Goal: Transaction & Acquisition: Purchase product/service

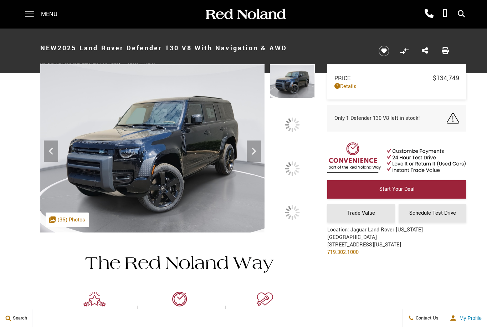
click at [28, 13] on span at bounding box center [29, 14] width 9 height 29
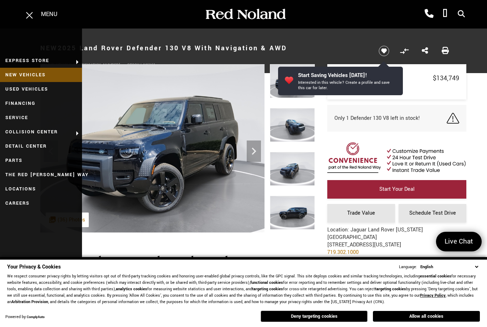
click at [34, 76] on link "New Vehicles" at bounding box center [41, 75] width 82 height 14
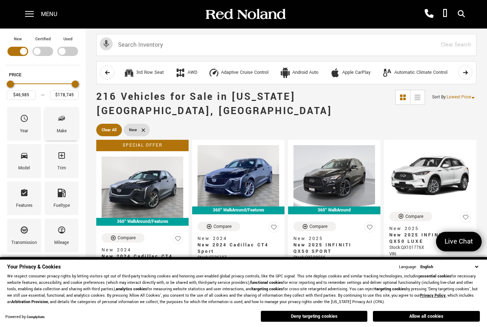
click at [61, 128] on div "Make" at bounding box center [62, 131] width 10 height 8
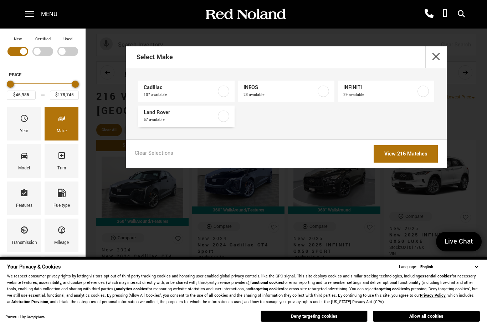
click at [180, 118] on span "57 available" at bounding box center [180, 119] width 73 height 7
type input "$55,987"
type input "$166,622"
checkbox input "true"
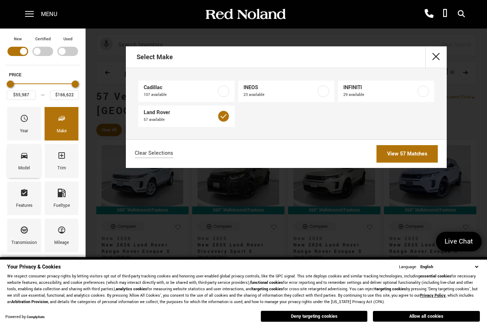
click at [27, 165] on div "Model" at bounding box center [24, 168] width 12 height 8
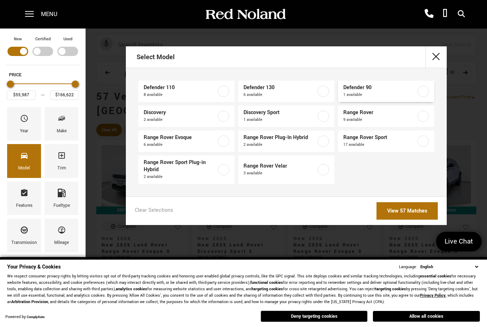
click at [384, 90] on span "Defender 90" at bounding box center [379, 87] width 73 height 7
type input "$65,494"
checkbox input "true"
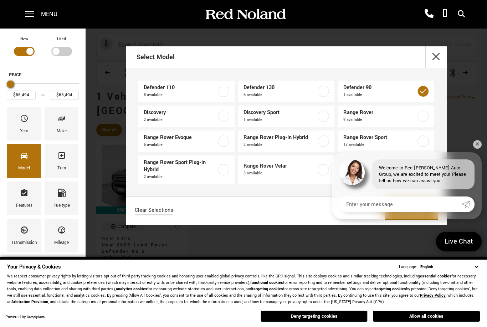
click at [407, 209] on link "View 1 Match" at bounding box center [411, 210] width 53 height 17
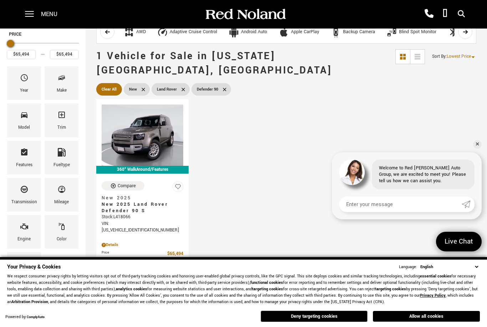
scroll to position [40, 0]
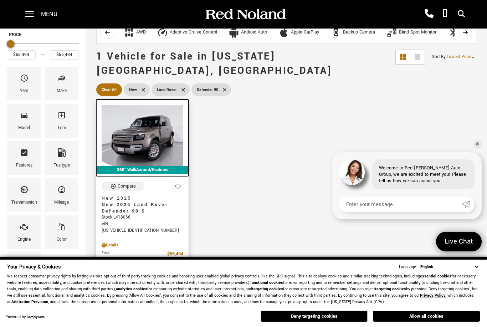
click at [144, 127] on img at bounding box center [143, 135] width 82 height 61
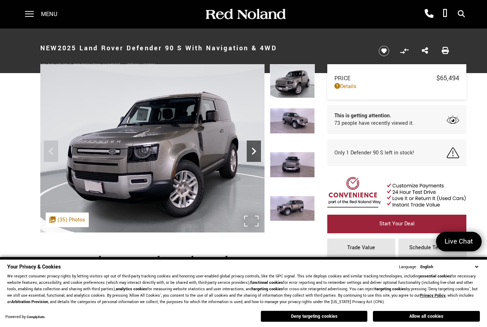
click at [251, 148] on icon "Next" at bounding box center [254, 151] width 14 height 14
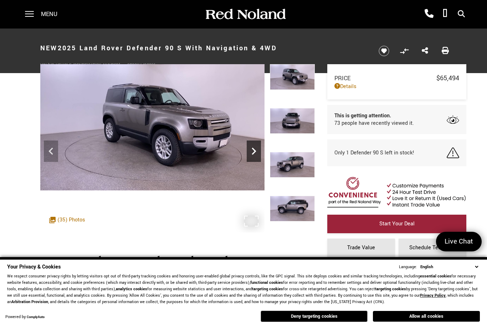
click at [251, 149] on icon "Next" at bounding box center [254, 151] width 14 height 14
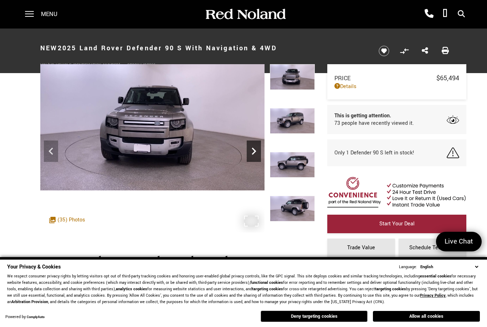
click at [253, 151] on icon "Next" at bounding box center [254, 151] width 14 height 14
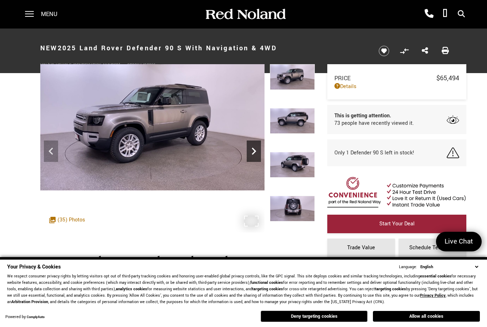
click at [253, 151] on icon "Next" at bounding box center [254, 151] width 14 height 14
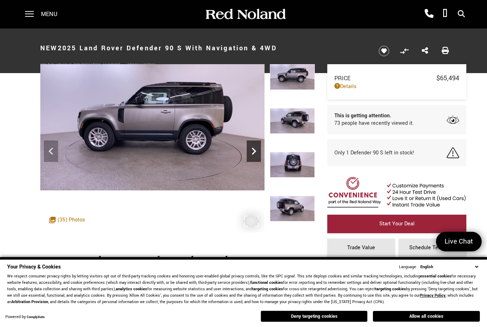
click at [253, 151] on icon "Next" at bounding box center [254, 151] width 14 height 14
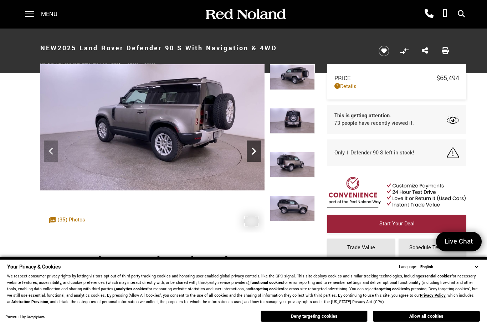
click at [253, 152] on icon "Next" at bounding box center [254, 151] width 14 height 14
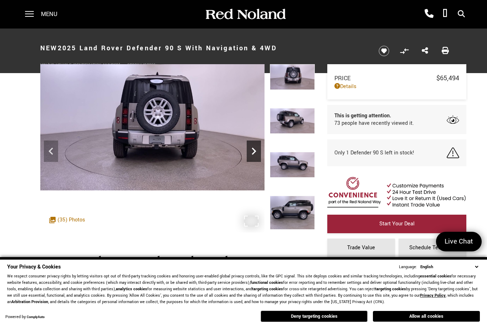
click at [253, 153] on icon "Next" at bounding box center [254, 151] width 4 height 7
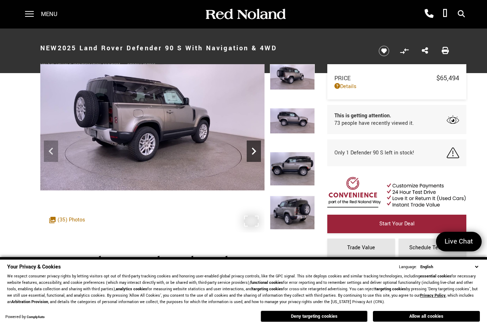
click at [253, 153] on icon "Next" at bounding box center [254, 151] width 4 height 7
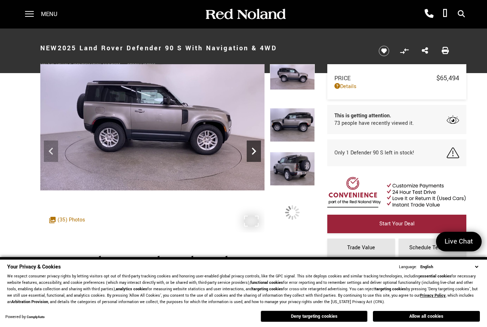
click at [253, 154] on icon "Next" at bounding box center [254, 151] width 4 height 7
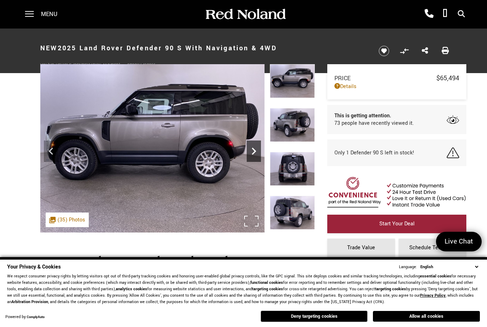
click at [253, 154] on icon "Next" at bounding box center [254, 151] width 4 height 7
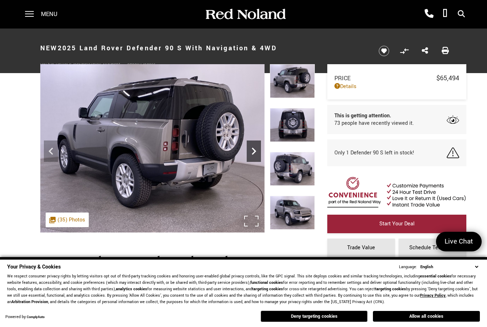
click at [253, 154] on icon "Next" at bounding box center [254, 151] width 4 height 7
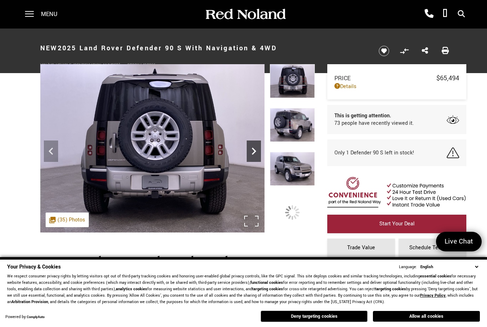
click at [253, 154] on icon "Next" at bounding box center [254, 151] width 14 height 14
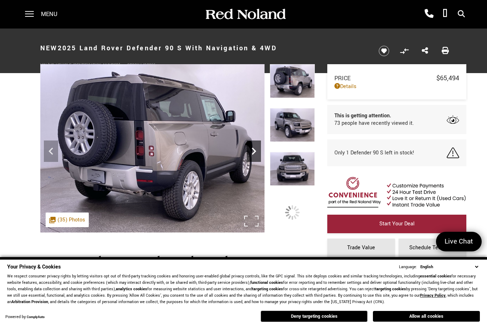
click at [253, 154] on icon "Next" at bounding box center [254, 151] width 14 height 14
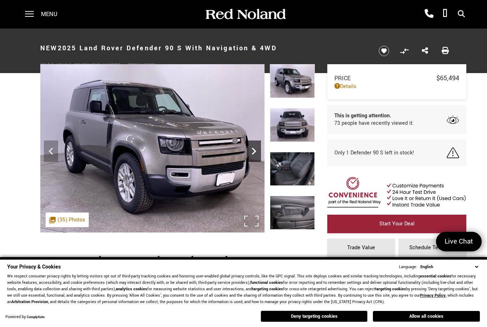
click at [253, 154] on icon "Next" at bounding box center [254, 151] width 14 height 14
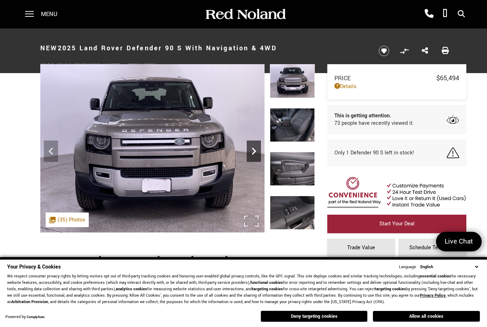
click at [253, 155] on icon "Next" at bounding box center [254, 151] width 14 height 14
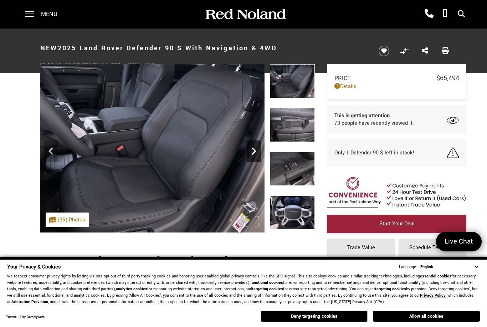
click at [253, 155] on icon "Next" at bounding box center [254, 151] width 14 height 14
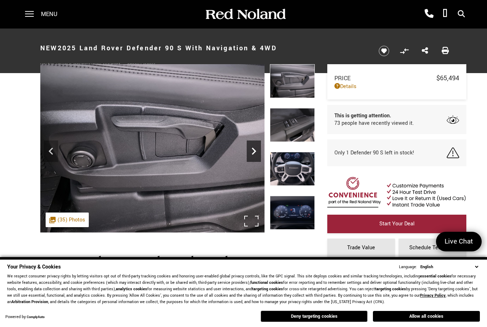
click at [253, 155] on icon "Next" at bounding box center [254, 151] width 14 height 14
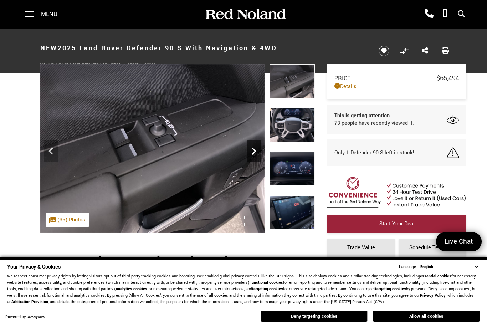
click at [253, 155] on icon "Next" at bounding box center [254, 151] width 14 height 14
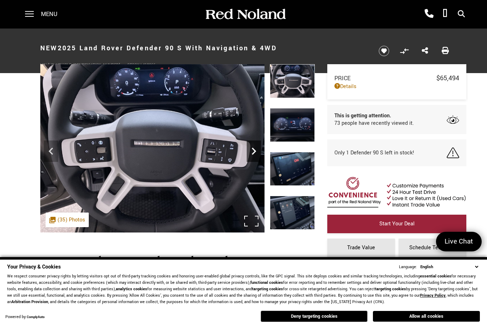
click at [253, 156] on icon "Next" at bounding box center [254, 151] width 14 height 14
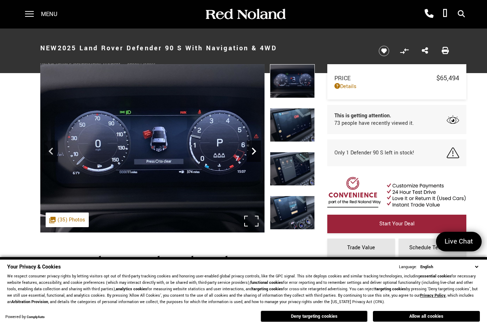
click at [253, 156] on icon "Next" at bounding box center [254, 151] width 14 height 14
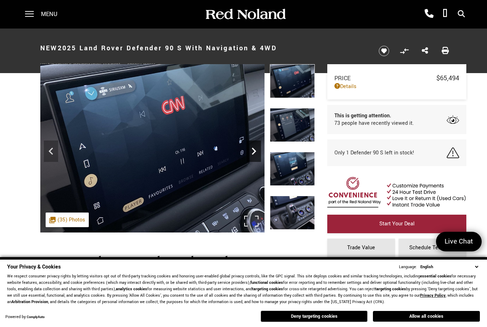
click at [253, 156] on icon "Next" at bounding box center [254, 151] width 14 height 14
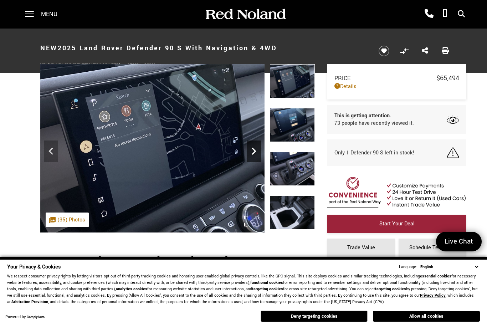
click at [253, 156] on icon "Next" at bounding box center [254, 151] width 14 height 14
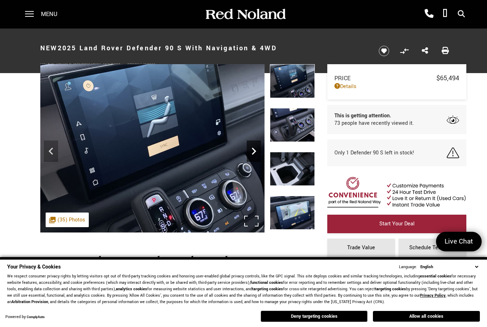
click at [253, 156] on icon "Next" at bounding box center [254, 151] width 14 height 14
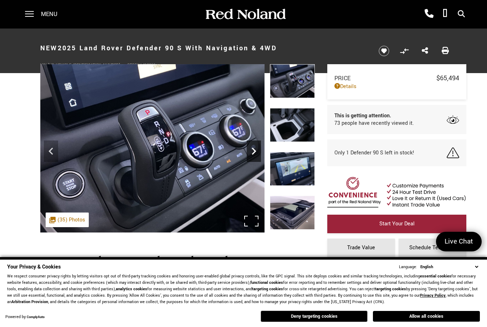
click at [253, 156] on icon "Next" at bounding box center [254, 151] width 14 height 14
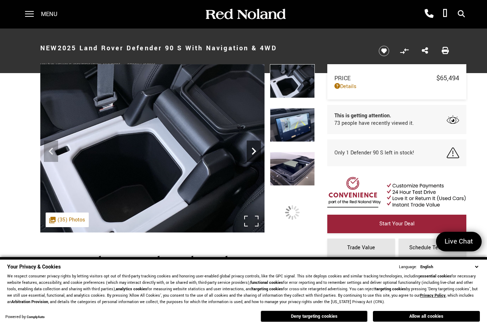
click at [253, 158] on div "Next" at bounding box center [254, 150] width 14 height 21
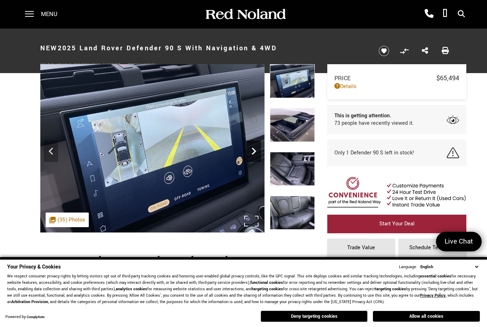
click at [253, 153] on icon "Next" at bounding box center [254, 151] width 4 height 7
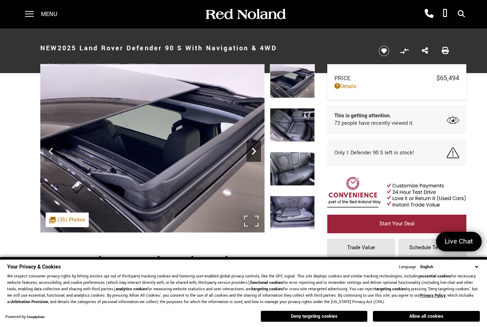
click at [253, 153] on icon "Next" at bounding box center [254, 151] width 4 height 7
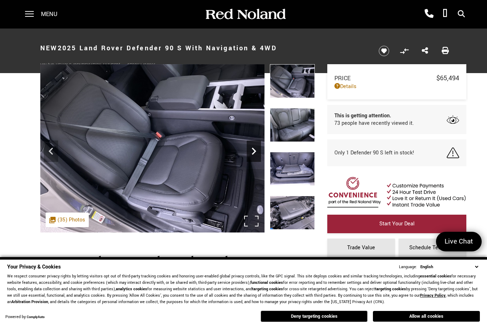
click at [253, 153] on icon "Next" at bounding box center [254, 151] width 4 height 7
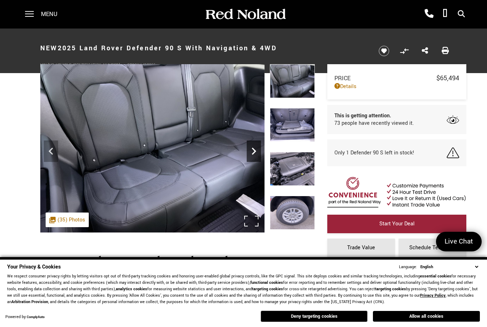
click at [253, 153] on icon "Next" at bounding box center [254, 151] width 4 height 7
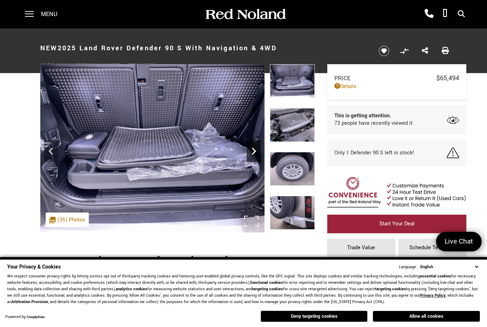
click at [253, 154] on icon "Next" at bounding box center [254, 151] width 4 height 7
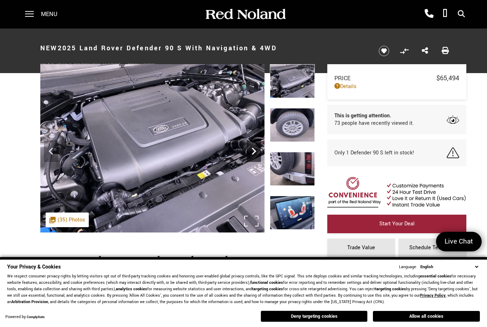
click at [253, 154] on icon "Next" at bounding box center [254, 151] width 4 height 7
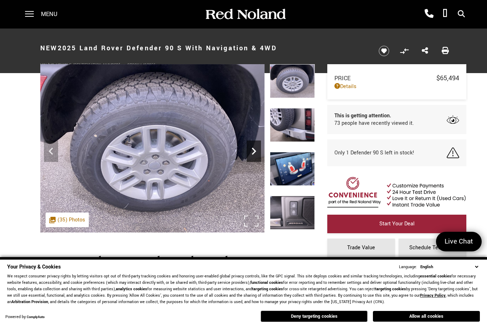
click at [253, 154] on icon "Next" at bounding box center [254, 151] width 4 height 7
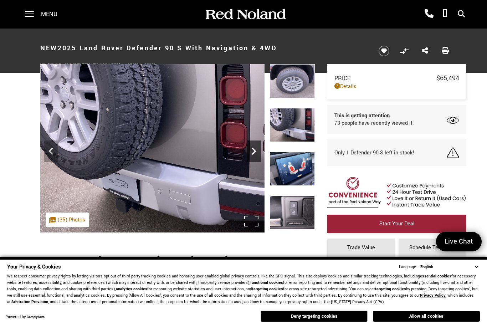
click at [253, 154] on icon "Next" at bounding box center [254, 151] width 4 height 7
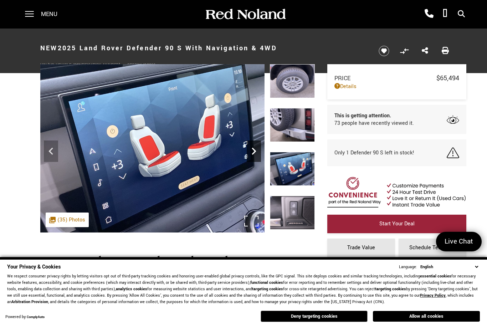
click at [253, 154] on icon "Next" at bounding box center [254, 151] width 4 height 7
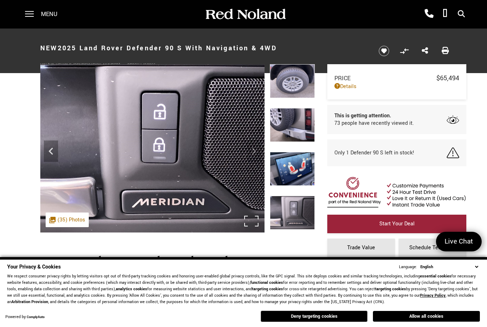
click at [253, 154] on img at bounding box center [152, 148] width 224 height 168
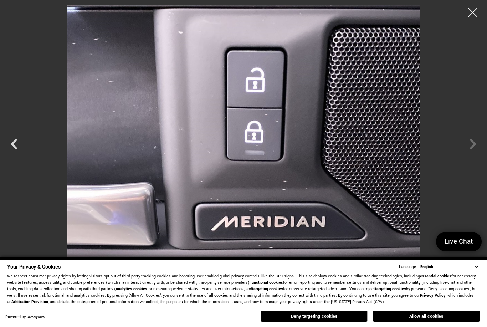
click at [470, 147] on div at bounding box center [243, 137] width 487 height 264
click at [14, 145] on icon "Previous" at bounding box center [14, 144] width 7 height 11
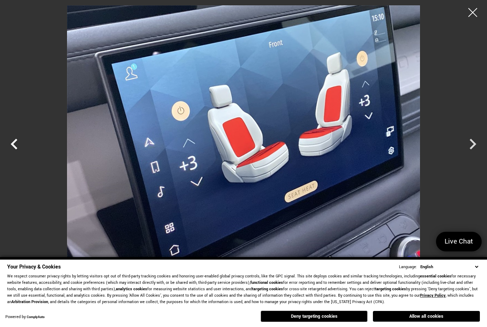
click at [14, 145] on icon "Previous" at bounding box center [14, 144] width 7 height 11
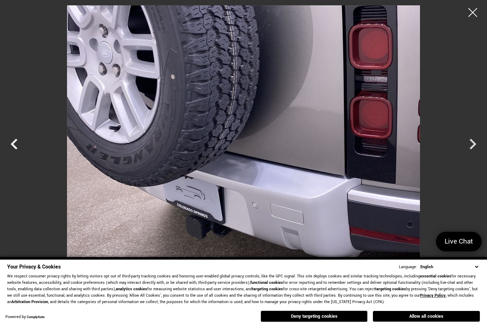
click at [14, 146] on icon "Previous" at bounding box center [14, 144] width 7 height 11
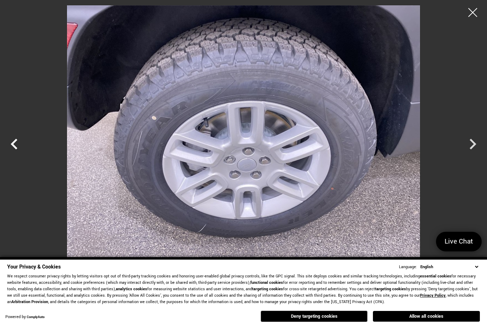
click at [14, 146] on icon "Previous" at bounding box center [14, 144] width 7 height 11
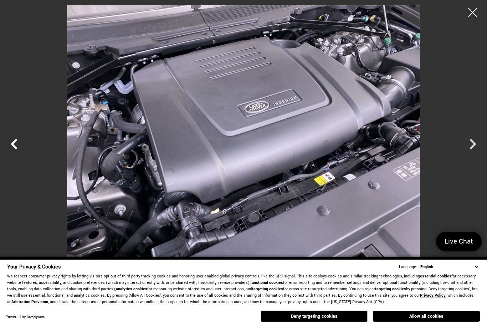
click at [14, 146] on icon "Previous" at bounding box center [14, 144] width 7 height 11
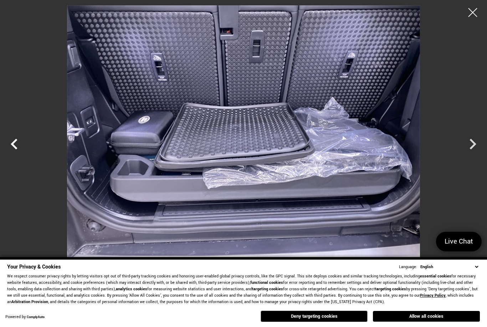
click at [14, 146] on icon "Previous" at bounding box center [14, 144] width 7 height 11
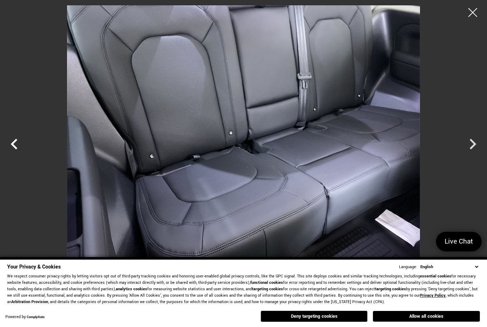
click at [14, 146] on icon "Previous" at bounding box center [14, 144] width 7 height 11
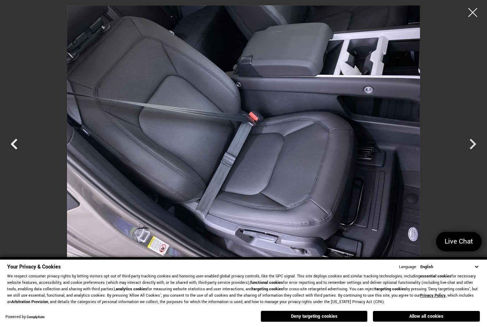
click at [14, 146] on icon "Previous" at bounding box center [14, 144] width 7 height 11
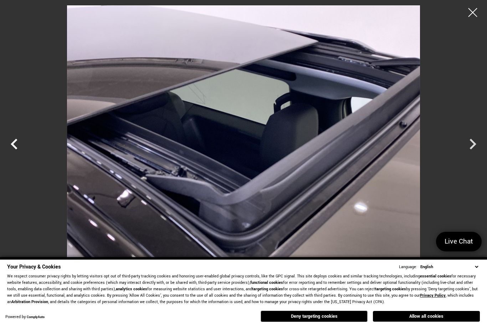
click at [14, 146] on icon "Previous" at bounding box center [14, 144] width 7 height 11
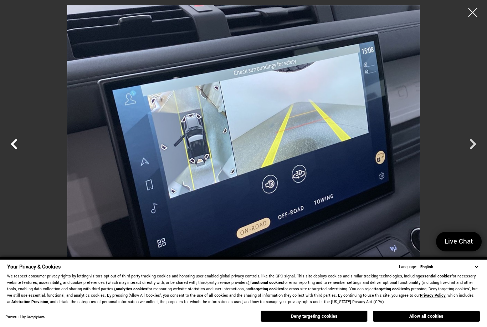
click at [14, 146] on icon "Previous" at bounding box center [14, 144] width 7 height 11
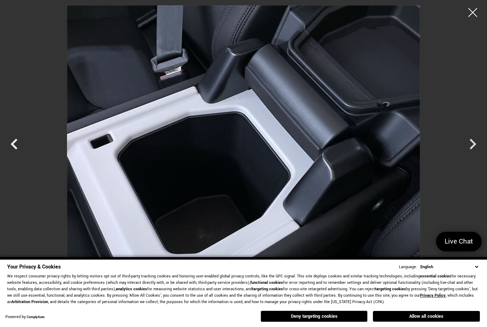
click at [14, 146] on icon "Previous" at bounding box center [14, 144] width 7 height 11
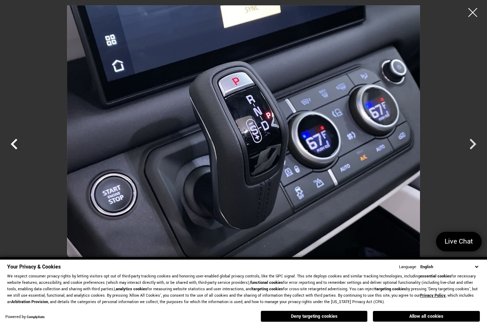
click at [14, 146] on icon "Previous" at bounding box center [14, 144] width 7 height 11
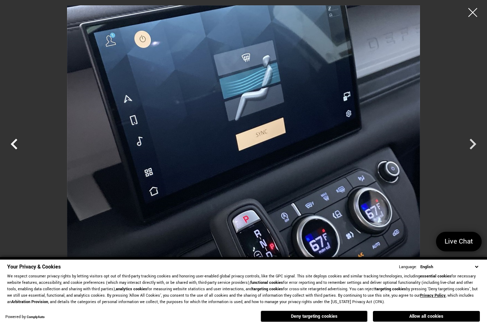
click at [14, 146] on icon "Previous" at bounding box center [14, 144] width 7 height 11
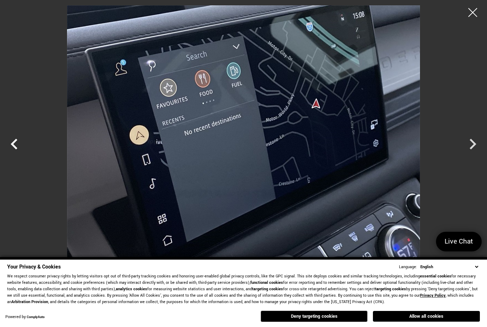
click at [14, 146] on icon "Previous" at bounding box center [14, 144] width 7 height 11
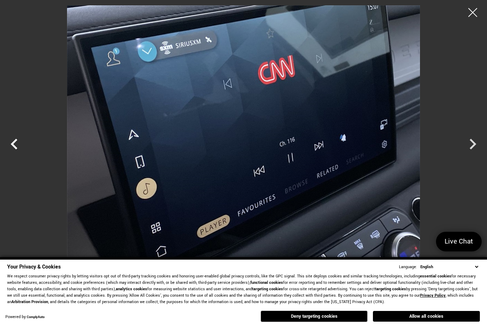
click at [14, 146] on icon "Previous" at bounding box center [14, 144] width 7 height 11
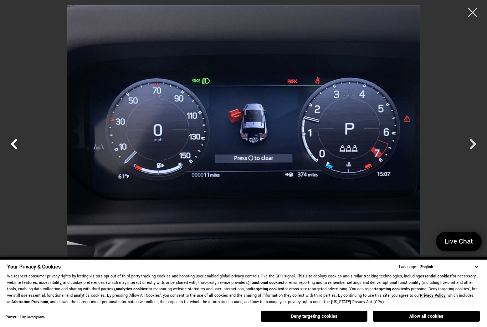
click at [14, 146] on icon "Previous" at bounding box center [14, 144] width 7 height 11
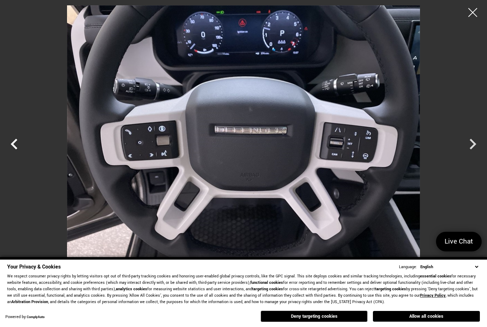
click at [14, 147] on icon "Previous" at bounding box center [14, 144] width 7 height 11
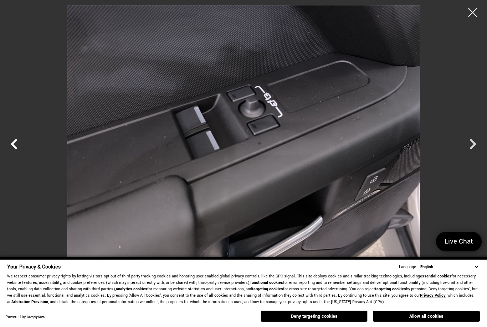
click at [14, 147] on icon "Previous" at bounding box center [14, 144] width 7 height 11
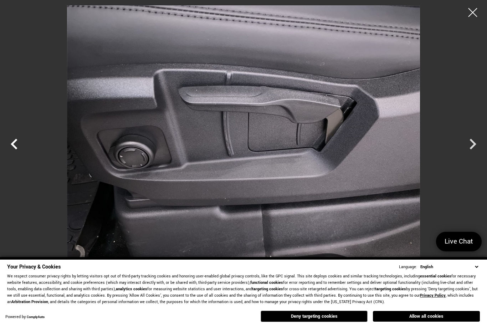
click at [14, 147] on icon "Previous" at bounding box center [14, 144] width 7 height 11
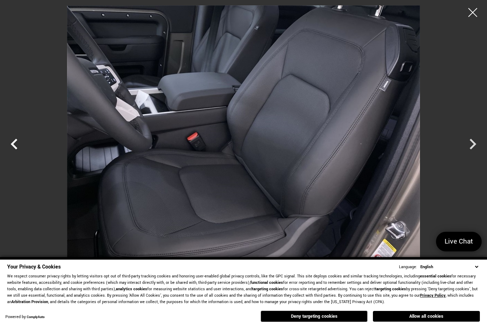
click at [14, 147] on icon "Previous" at bounding box center [14, 144] width 7 height 11
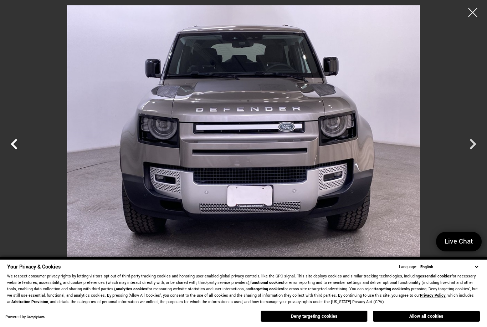
click at [14, 147] on icon "Previous" at bounding box center [14, 144] width 7 height 11
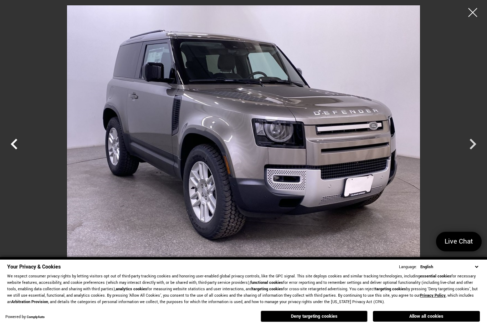
click at [14, 148] on icon "Previous" at bounding box center [14, 143] width 21 height 21
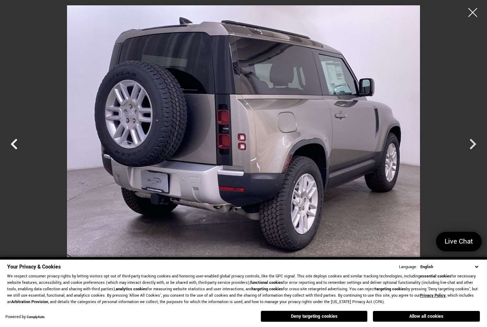
click at [14, 148] on icon "Previous" at bounding box center [14, 143] width 21 height 21
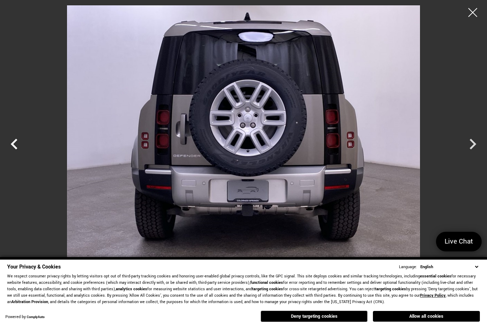
click at [14, 148] on icon "Previous" at bounding box center [14, 143] width 21 height 21
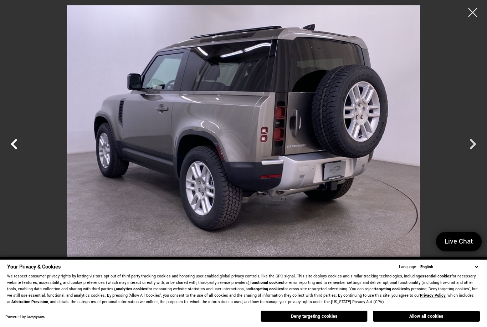
click at [14, 149] on icon "Previous" at bounding box center [14, 143] width 21 height 21
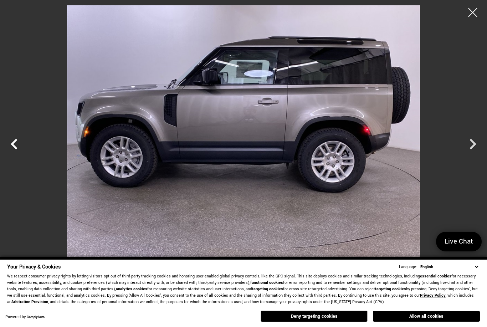
click at [14, 149] on icon "Previous" at bounding box center [14, 143] width 21 height 21
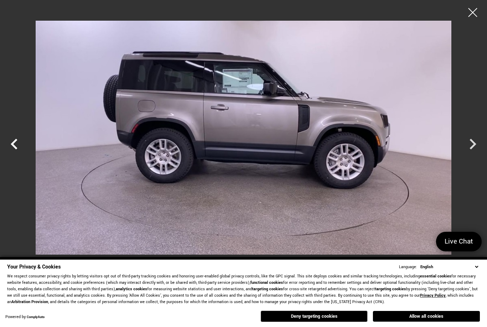
click at [14, 149] on icon "Previous" at bounding box center [14, 143] width 21 height 21
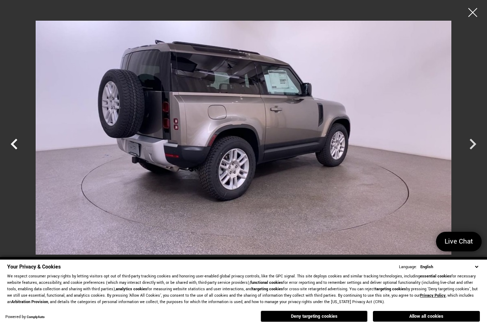
click at [14, 149] on icon "Previous" at bounding box center [14, 143] width 21 height 21
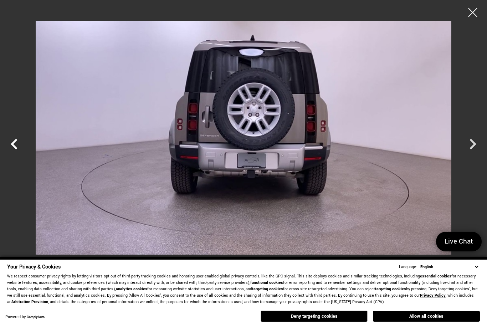
click at [14, 149] on icon "Previous" at bounding box center [14, 143] width 21 height 21
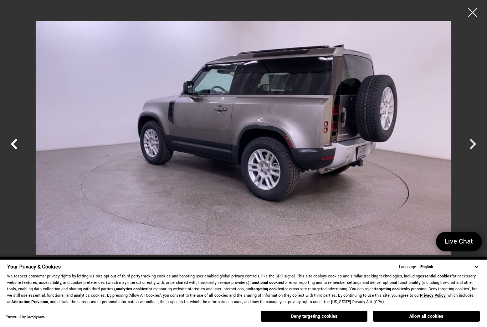
click at [14, 149] on icon "Previous" at bounding box center [14, 143] width 21 height 21
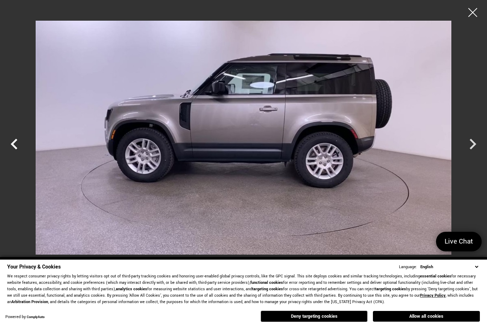
click at [14, 149] on icon "Previous" at bounding box center [14, 143] width 21 height 21
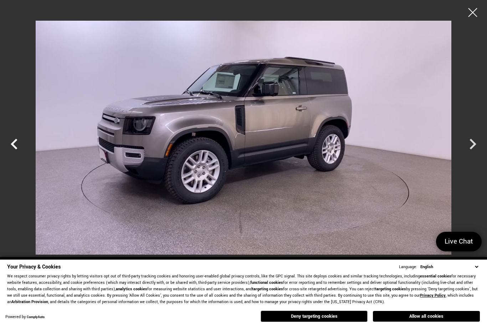
click at [14, 149] on icon "Previous" at bounding box center [14, 143] width 21 height 21
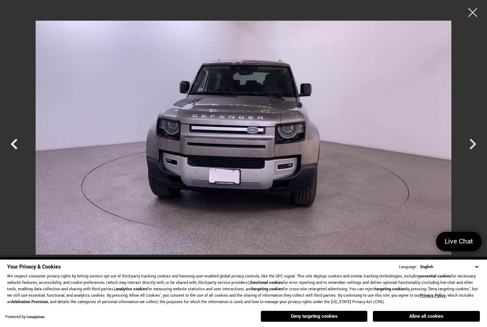
click at [14, 149] on icon "Previous" at bounding box center [14, 143] width 21 height 21
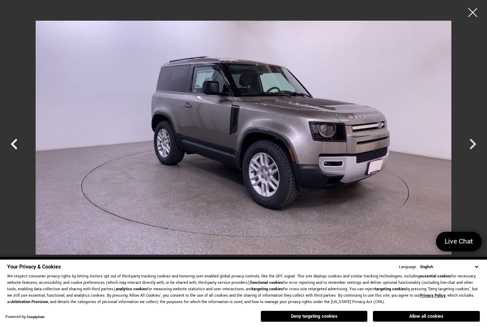
click at [14, 150] on icon "Previous" at bounding box center [14, 143] width 21 height 21
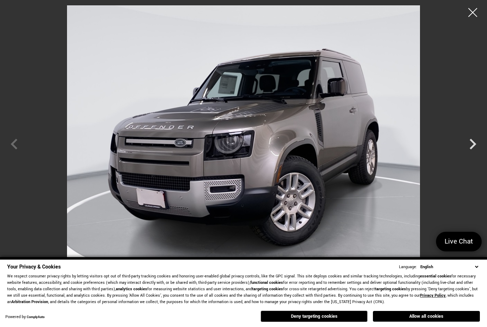
click at [14, 150] on div at bounding box center [243, 137] width 487 height 264
